Goal: Task Accomplishment & Management: Complete application form

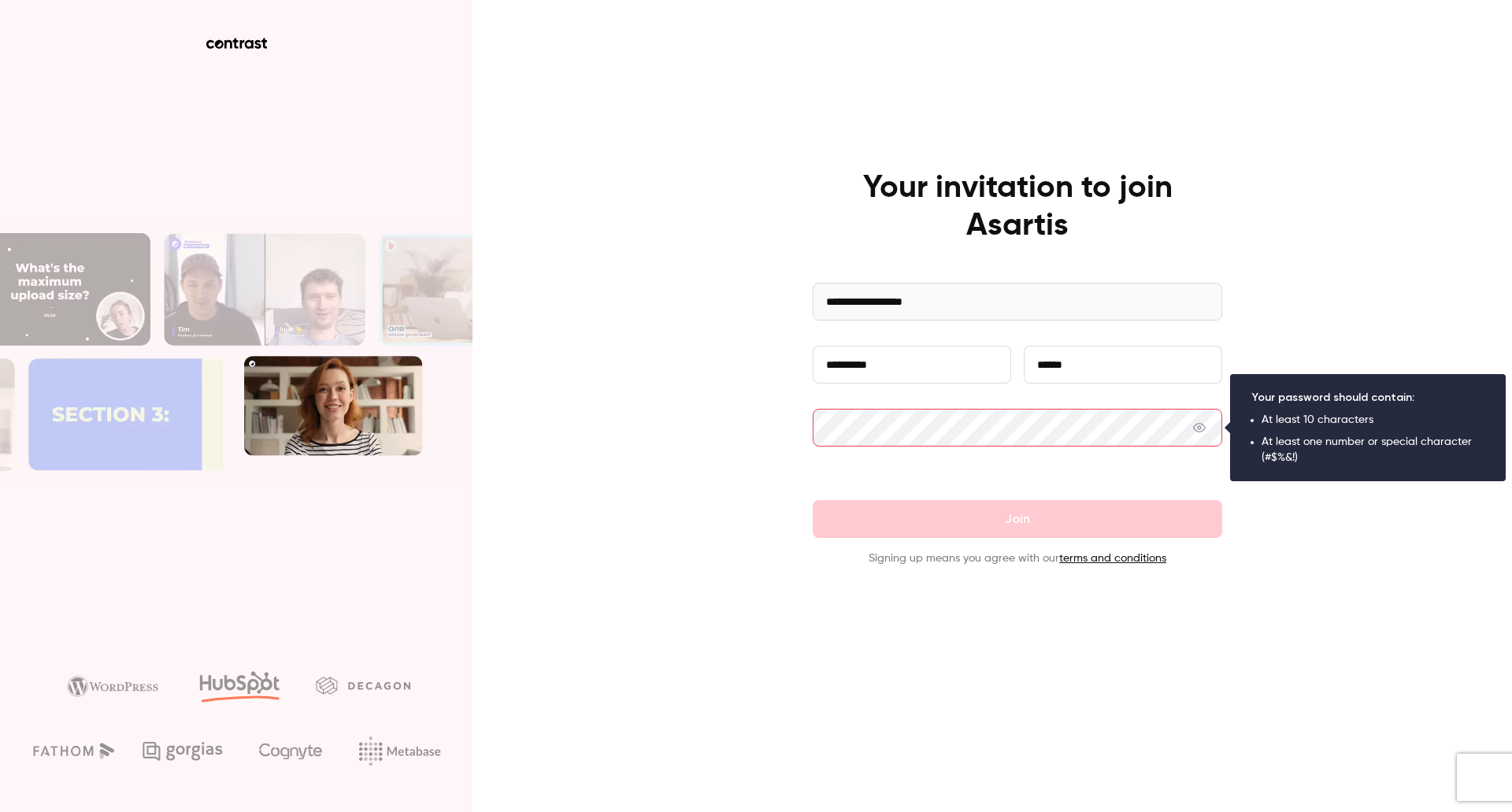
click at [1201, 428] on icon at bounding box center [1199, 427] width 12 height 9
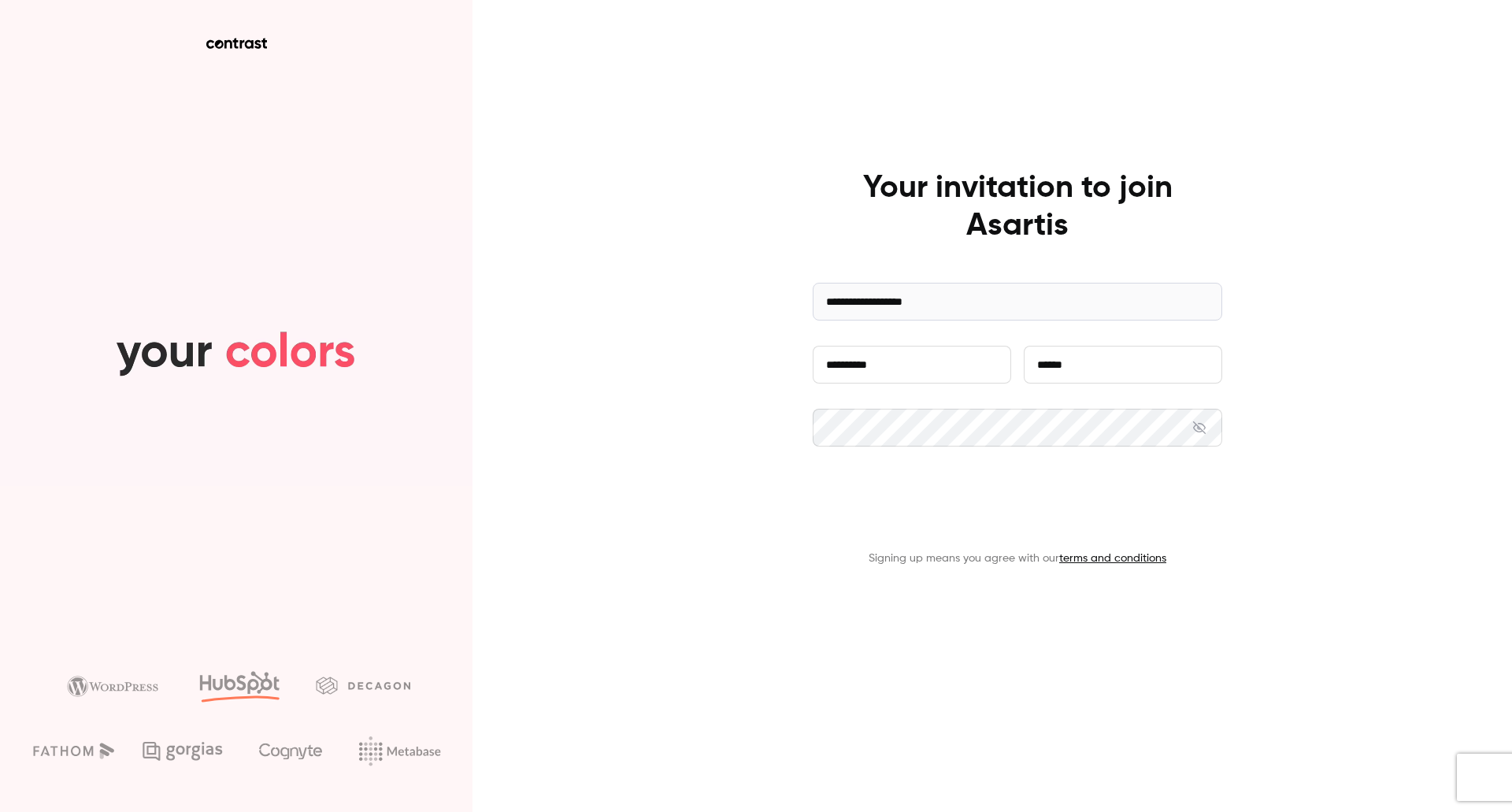
click at [1032, 522] on button "Join" at bounding box center [1017, 519] width 409 height 38
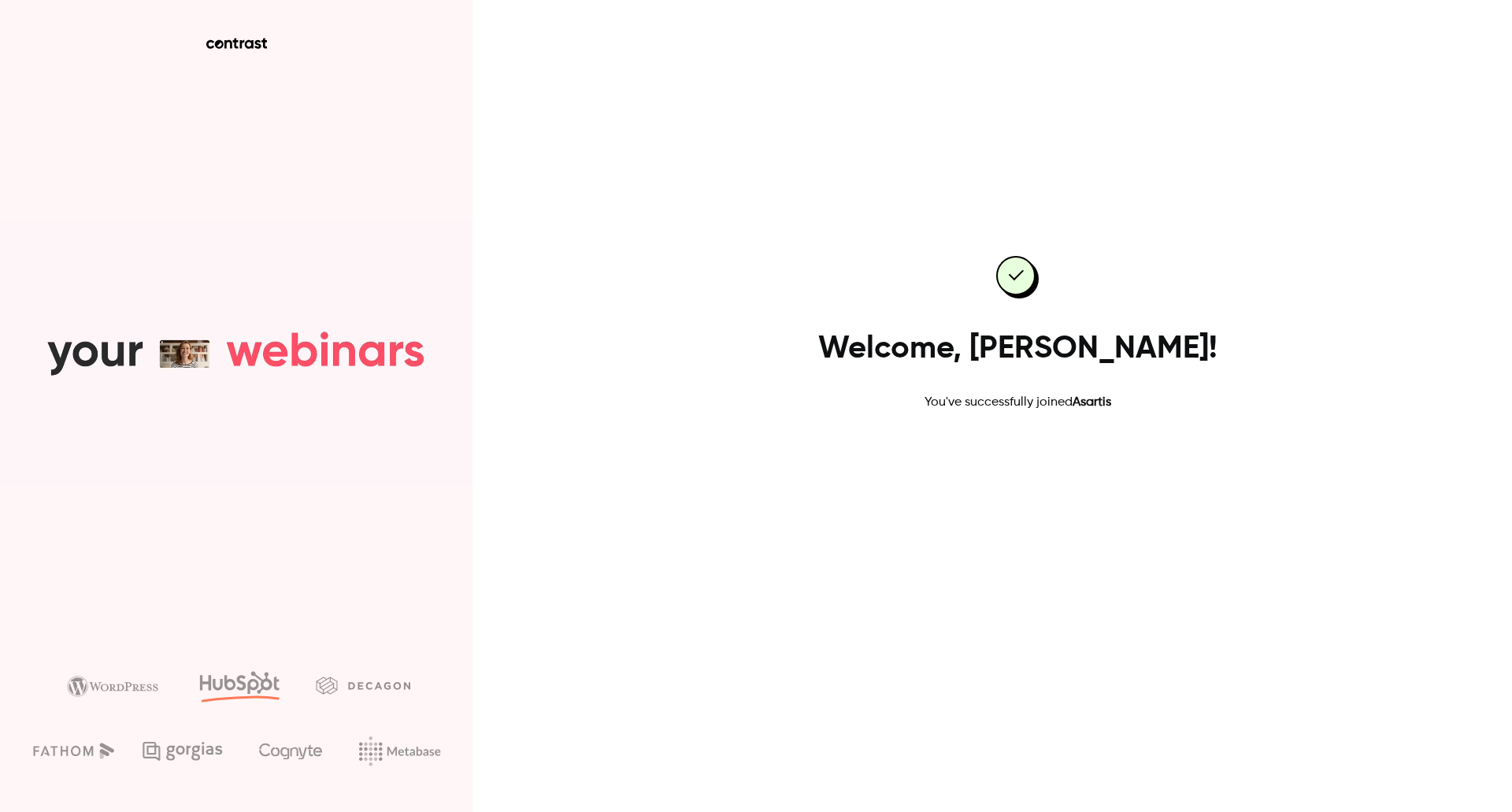
click at [1033, 460] on link "Go to dashboard" at bounding box center [1018, 462] width 134 height 38
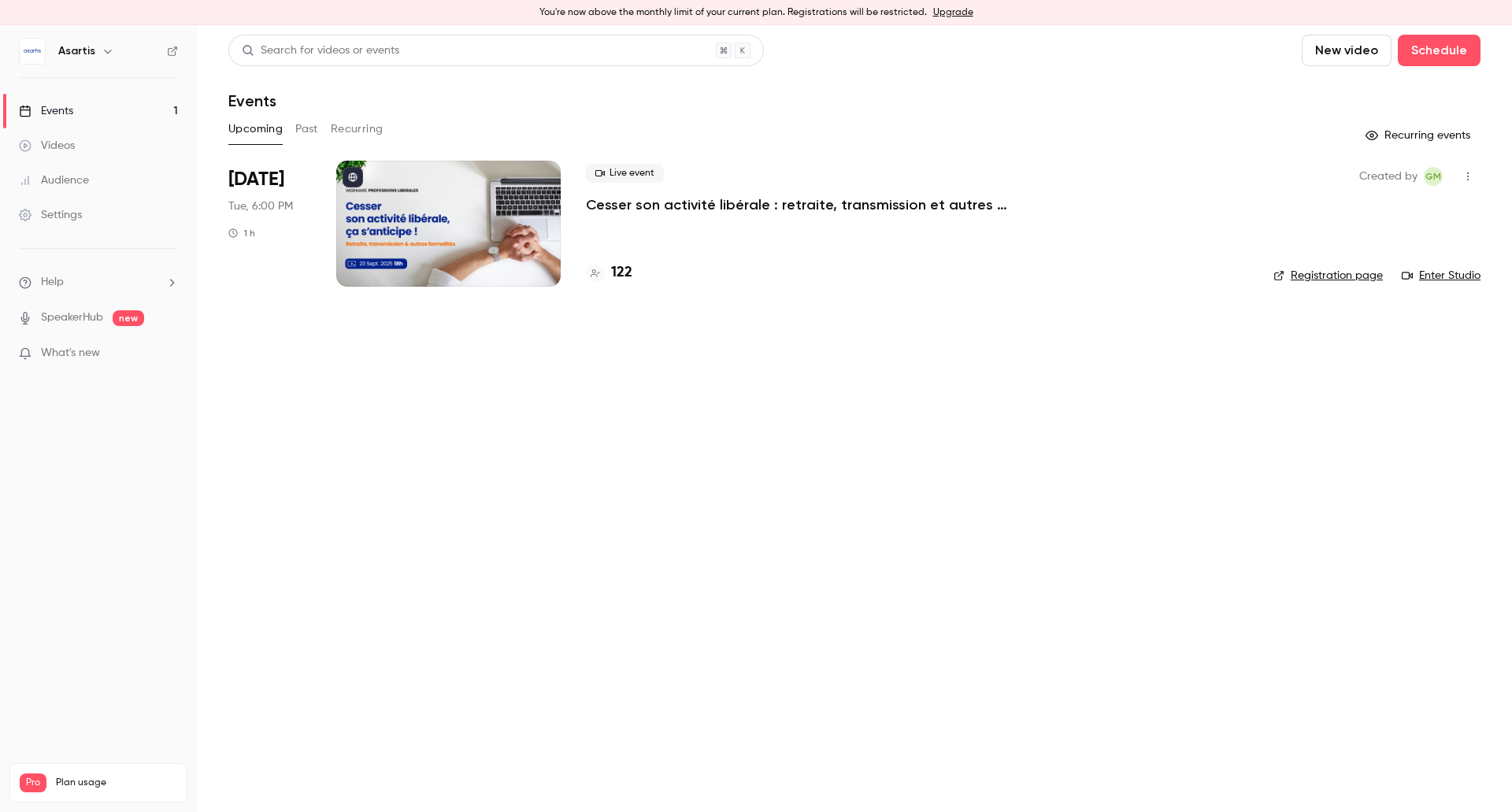
click at [626, 274] on h4 "122" at bounding box center [622, 273] width 22 height 22
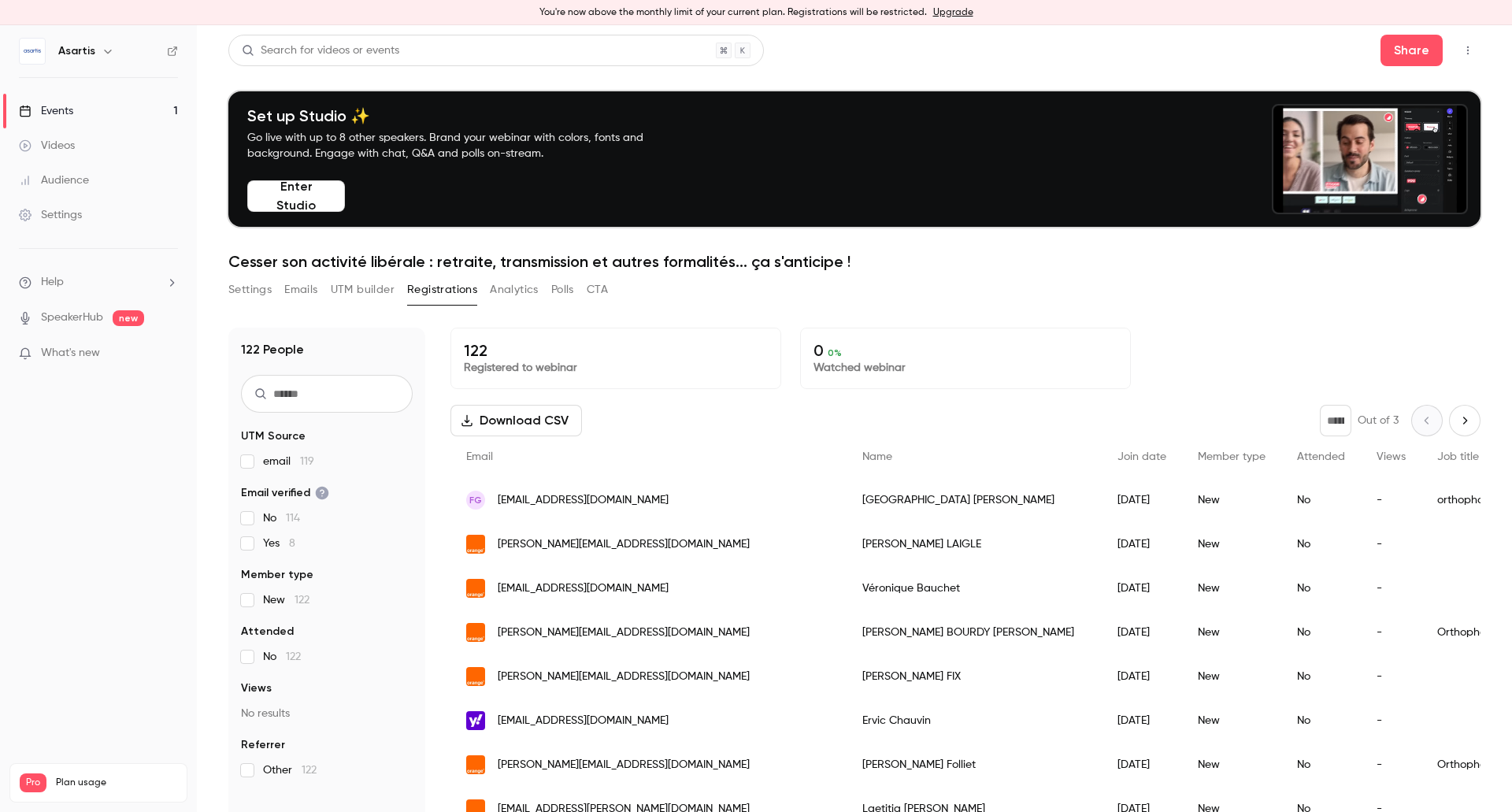
click at [58, 345] on span "What's new" at bounding box center [70, 354] width 59 height 17
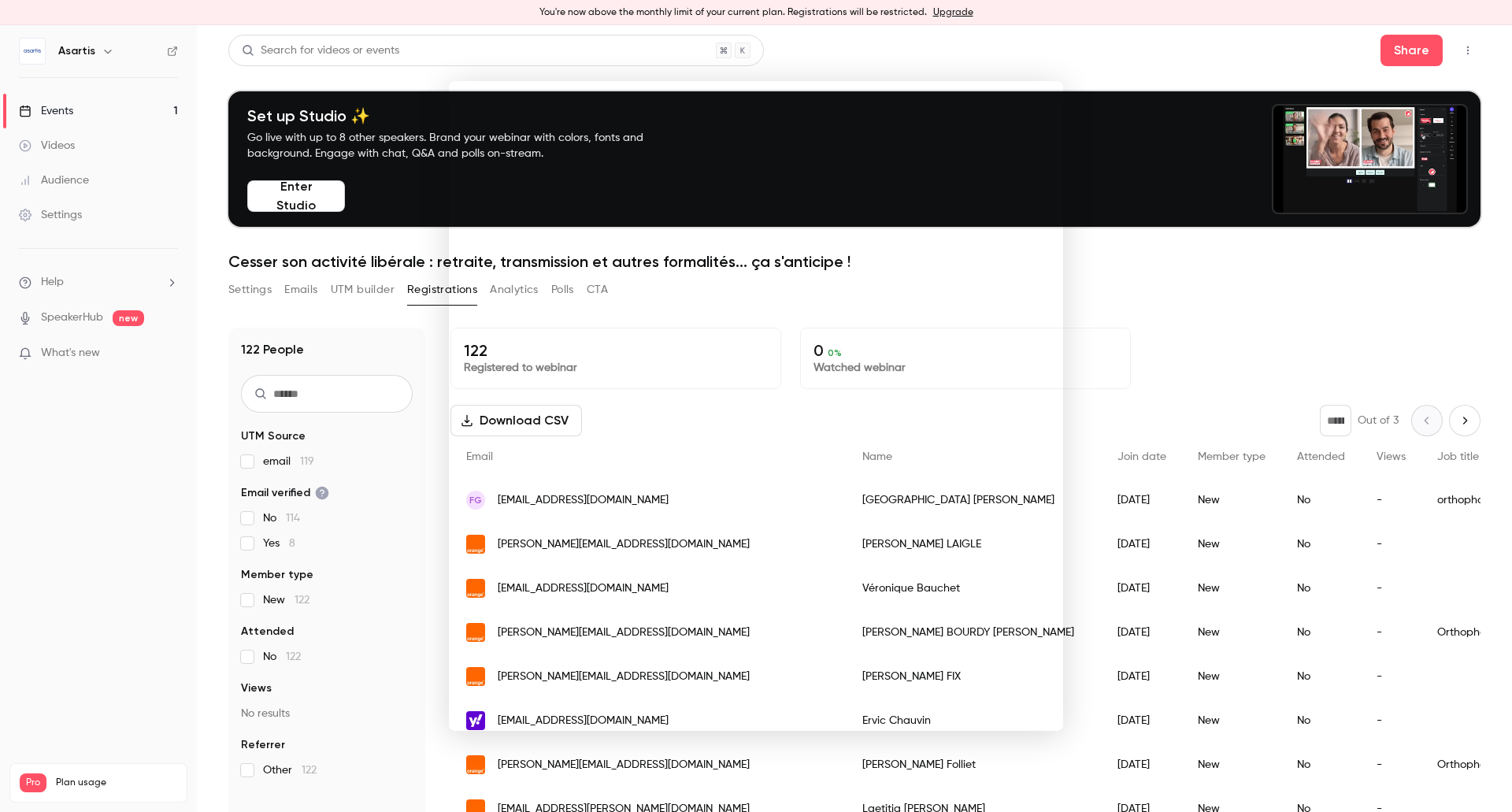
click at [68, 450] on div at bounding box center [756, 406] width 1512 height 812
click at [1461, 49] on icon "button" at bounding box center [1467, 51] width 12 height 11
